Goal: Feedback & Contribution: Submit feedback/report problem

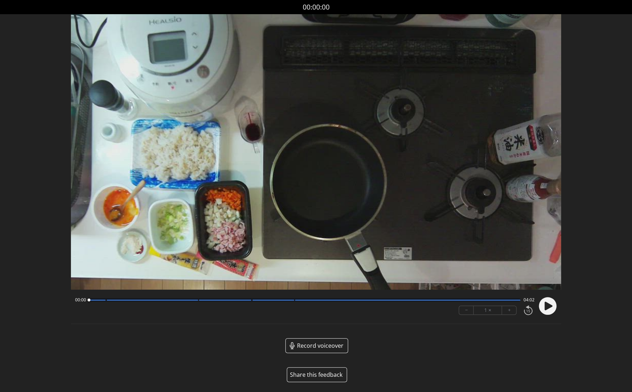
click at [314, 375] on button "Share this feedback" at bounding box center [317, 374] width 60 height 15
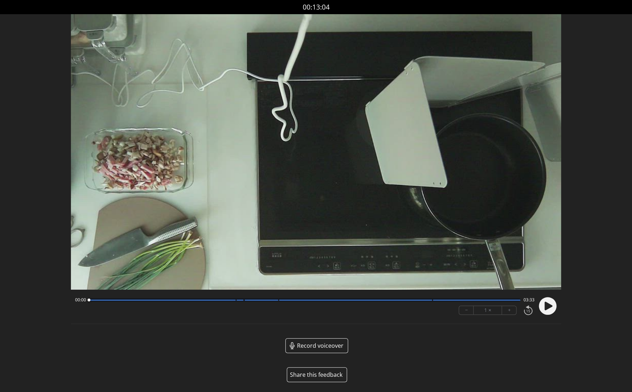
click at [317, 375] on button "Share this feedback" at bounding box center [317, 374] width 60 height 15
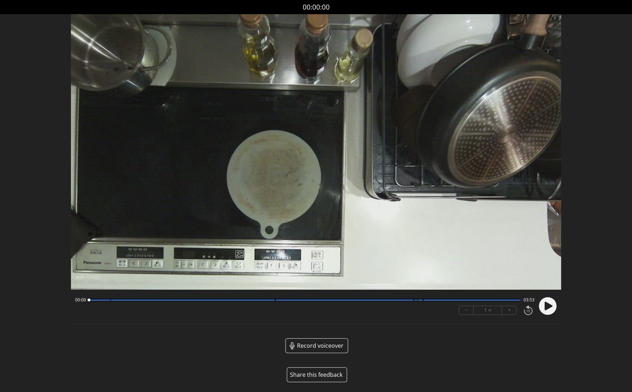
click at [336, 375] on button "Share this feedback" at bounding box center [317, 374] width 60 height 15
